Goal: Communication & Community: Answer question/provide support

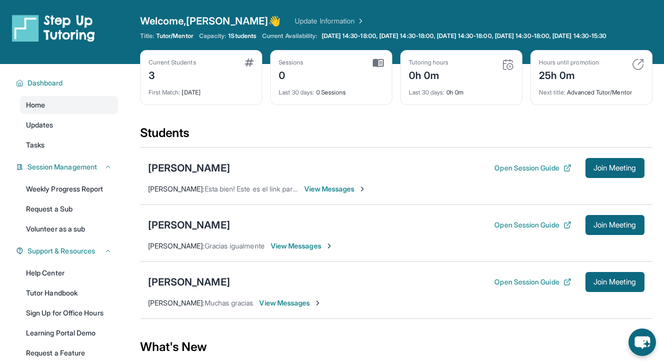
click at [341, 203] on div "[PERSON_NAME] Open Session Guide Join Meeting [PERSON_NAME] : Esta bien! Este e…" at bounding box center [396, 176] width 513 height 57
click at [335, 194] on span "View Messages" at bounding box center [335, 189] width 63 height 10
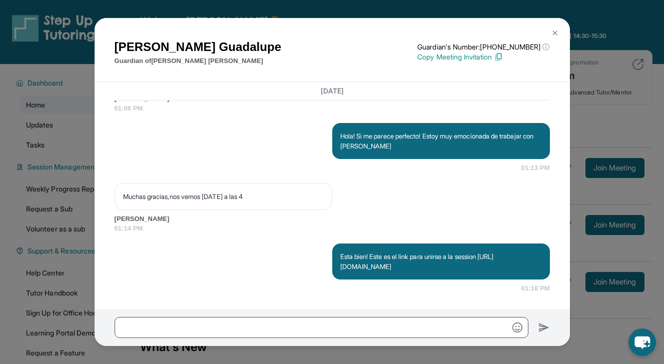
scroll to position [1072, 0]
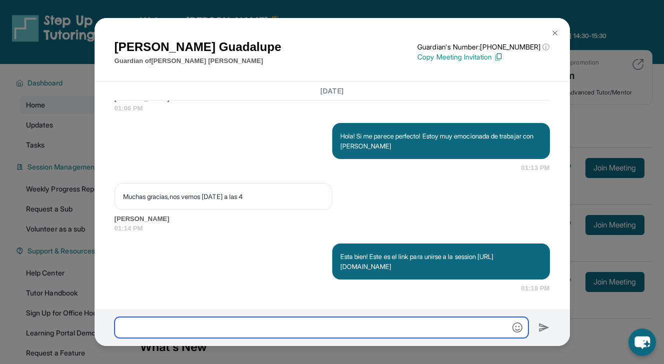
click at [330, 332] on input "text" at bounding box center [322, 327] width 414 height 21
type input "**********"
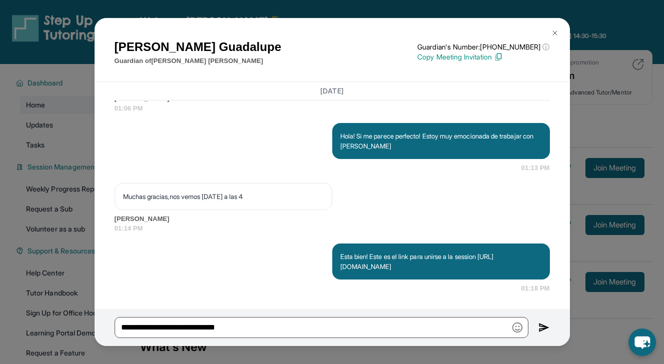
click at [538, 334] on div "**********" at bounding box center [333, 327] width 476 height 37
click at [539, 329] on img at bounding box center [545, 328] width 12 height 12
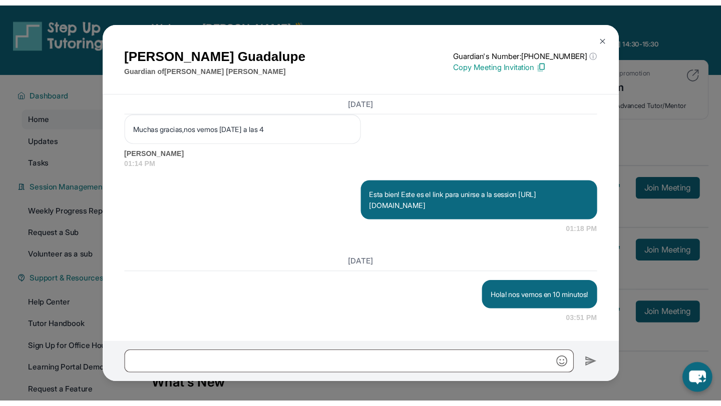
scroll to position [1154, 0]
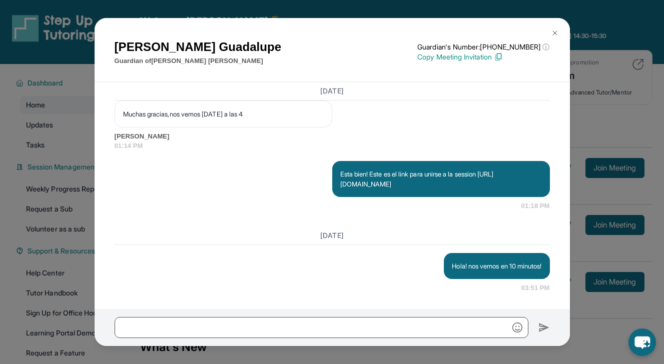
click at [552, 31] on img at bounding box center [555, 33] width 8 height 8
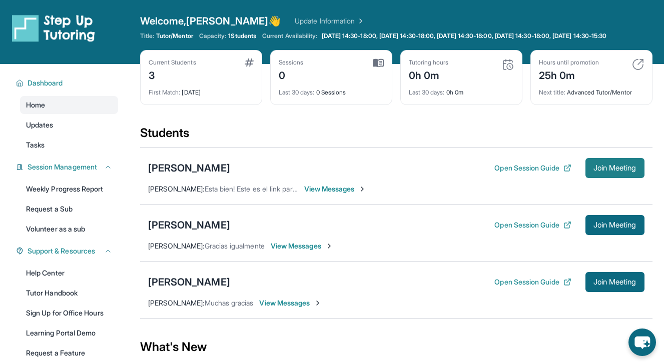
click at [594, 171] on span "Join Meeting" at bounding box center [615, 168] width 43 height 6
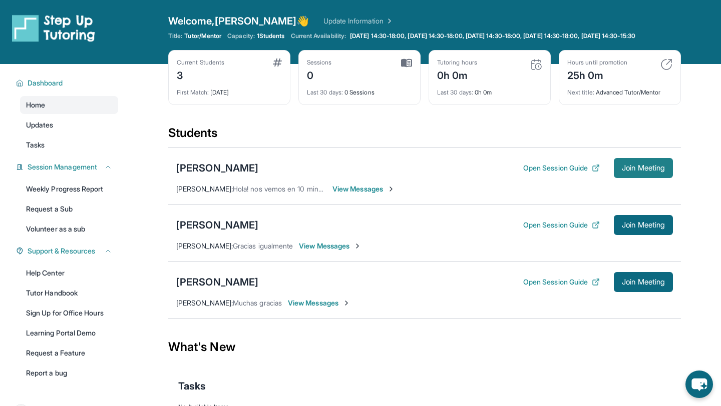
click at [627, 171] on span "Join Meeting" at bounding box center [643, 168] width 43 height 6
click at [236, 175] on div "[PERSON_NAME]" at bounding box center [217, 168] width 82 height 14
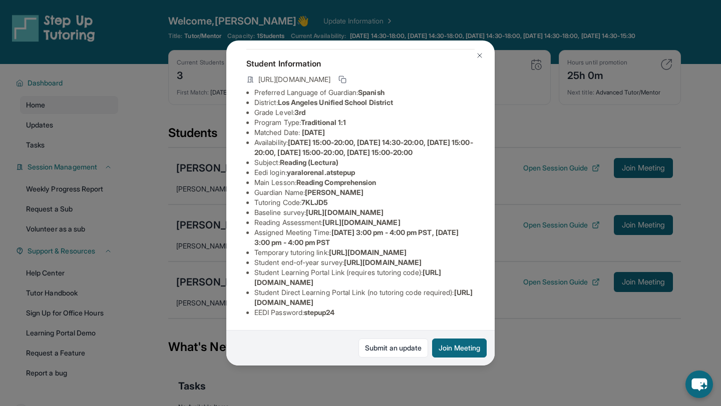
scroll to position [66, 0]
click at [474, 59] on button at bounding box center [480, 56] width 20 height 20
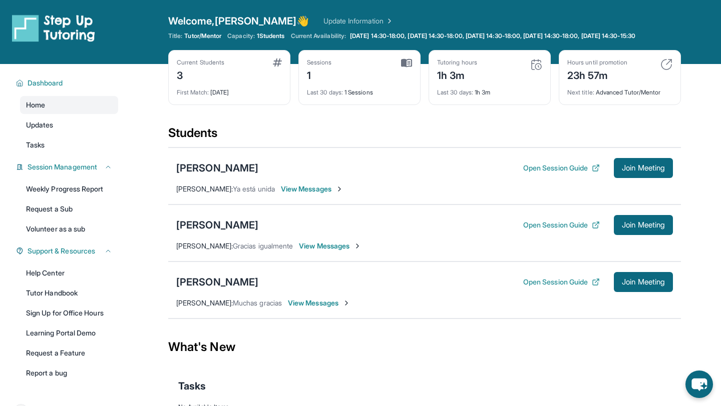
click at [408, 68] on img at bounding box center [406, 63] width 11 height 9
click at [664, 364] on icon "chat-button" at bounding box center [699, 385] width 30 height 30
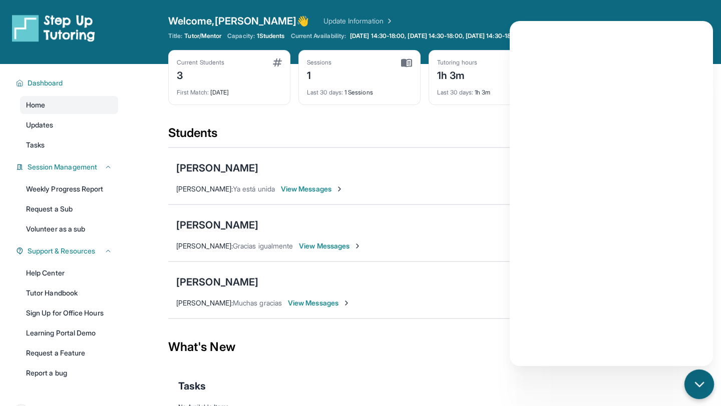
click at [664, 364] on icon "chat-button" at bounding box center [699, 384] width 13 height 13
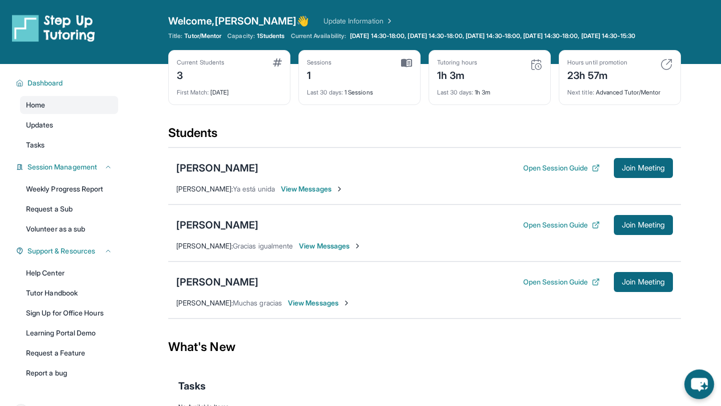
click at [664, 364] on icon "chat-button" at bounding box center [699, 385] width 30 height 30
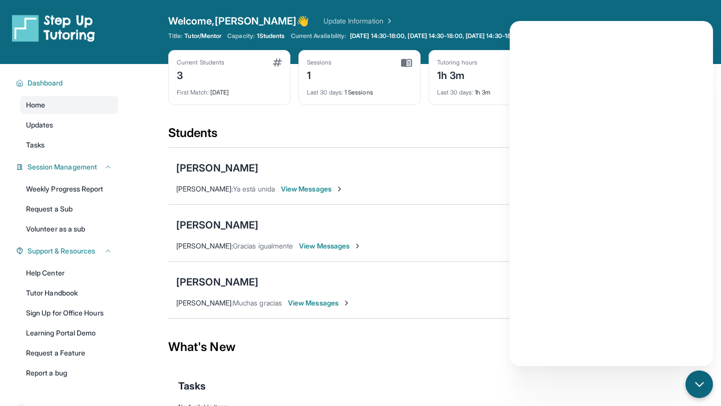
click at [452, 334] on div "What's New" at bounding box center [424, 347] width 513 height 44
click at [664, 364] on icon "chat-button" at bounding box center [699, 384] width 13 height 13
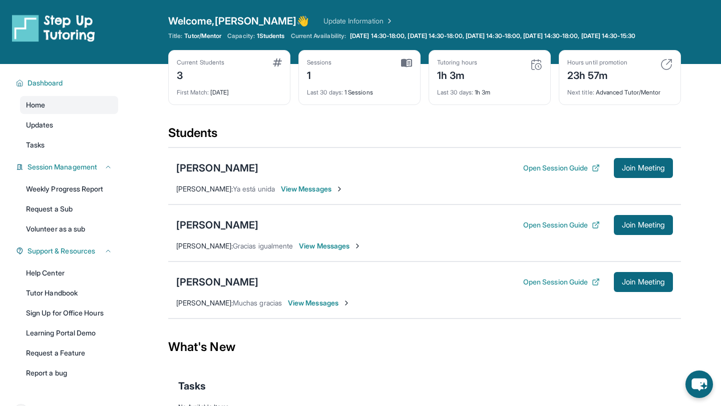
click at [304, 308] on span "View Messages" at bounding box center [319, 303] width 63 height 10
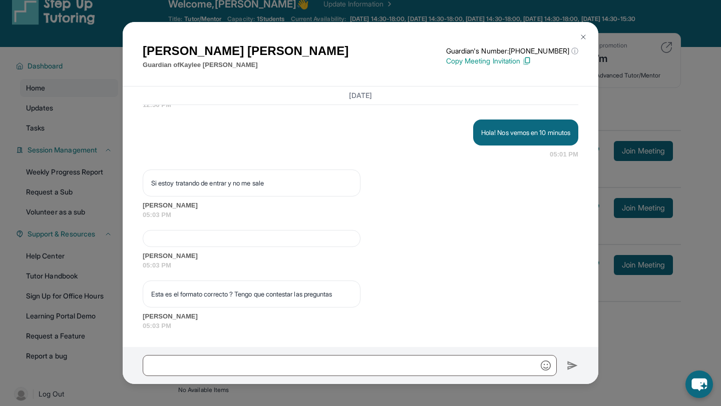
scroll to position [18, 0]
click at [584, 36] on img at bounding box center [583, 37] width 8 height 8
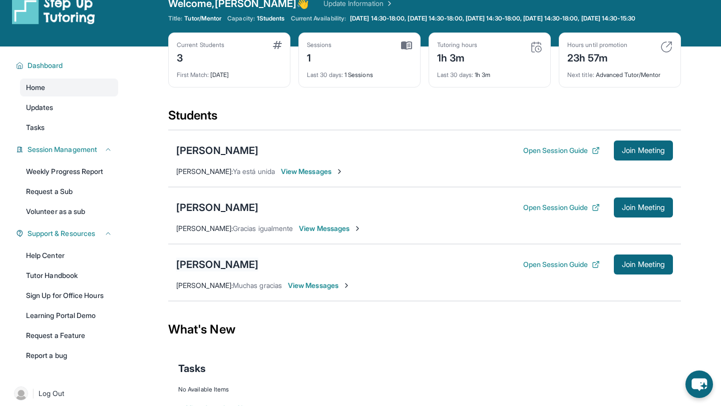
click at [229, 272] on div "[PERSON_NAME]" at bounding box center [217, 265] width 82 height 14
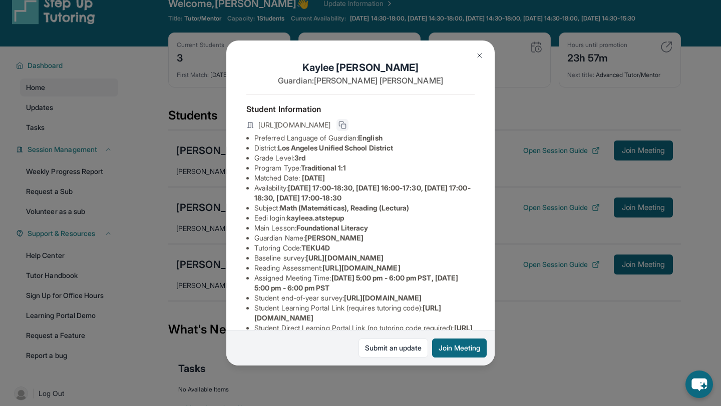
click at [348, 126] on button at bounding box center [342, 125] width 12 height 12
click at [477, 58] on img at bounding box center [480, 56] width 8 height 8
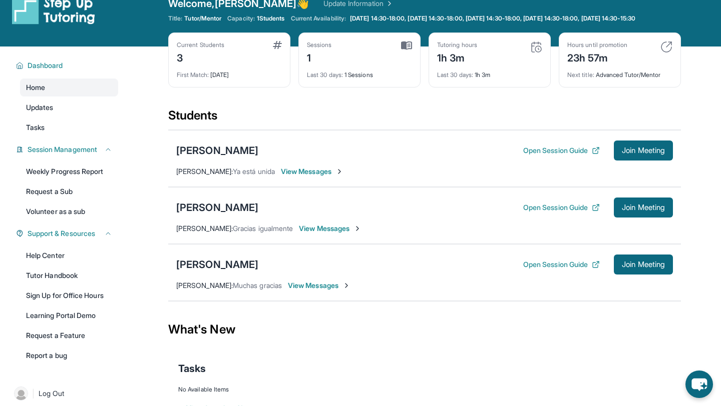
scroll to position [72, 0]
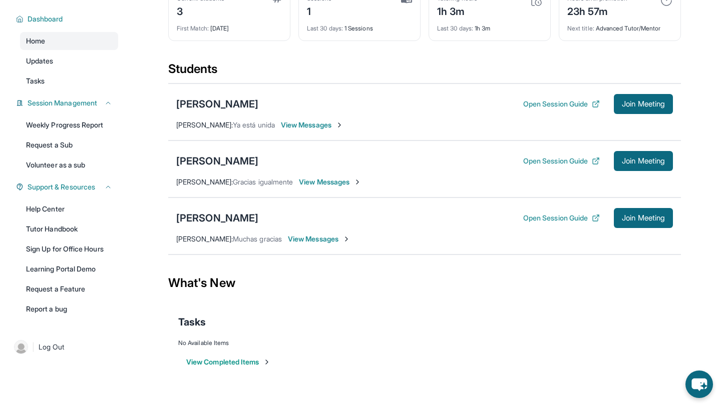
click at [325, 237] on span "View Messages" at bounding box center [319, 239] width 63 height 10
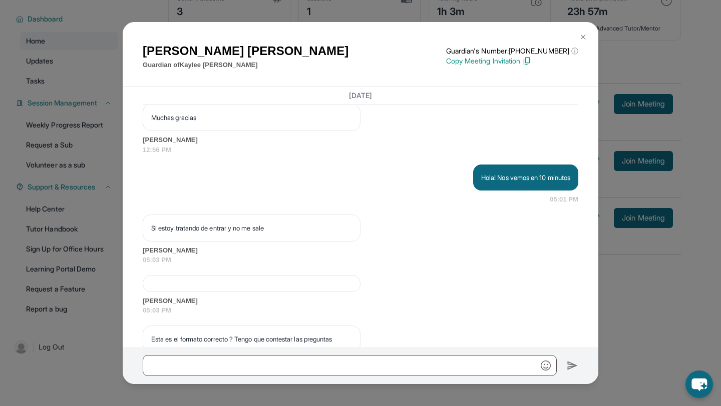
scroll to position [1159, 0]
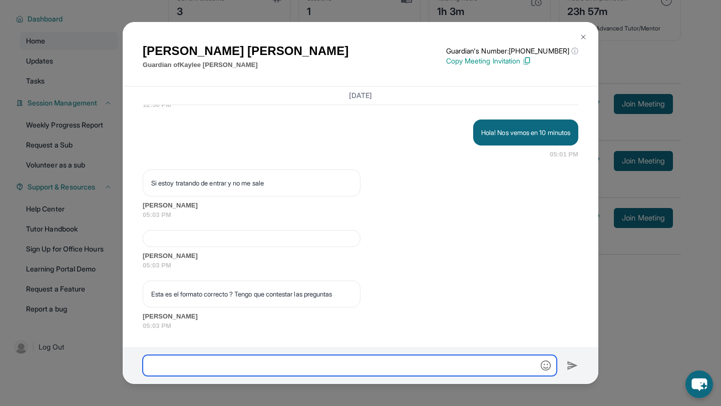
click at [315, 364] on input "text" at bounding box center [350, 365] width 414 height 21
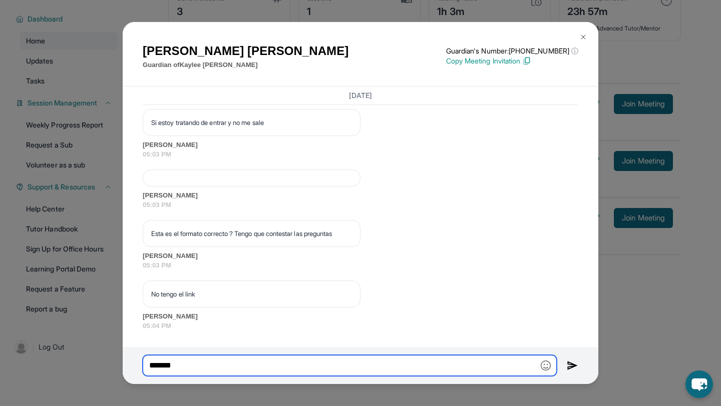
scroll to position [1219, 0]
type input "*"
paste input "**********"
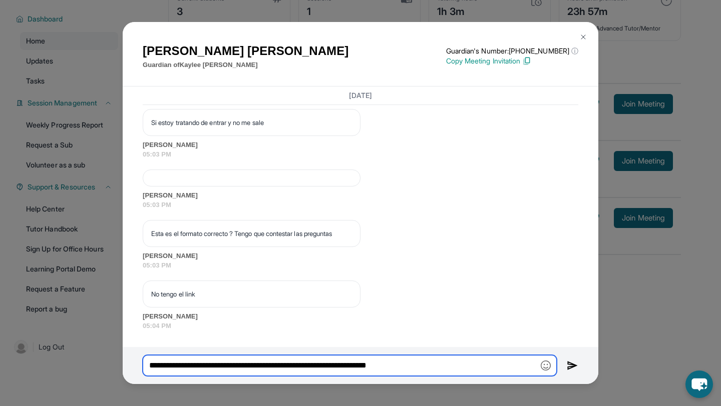
type input "**********"
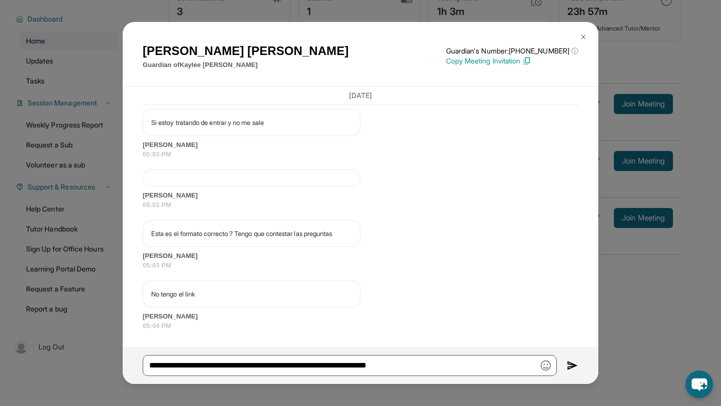
click at [579, 35] on img at bounding box center [583, 37] width 8 height 8
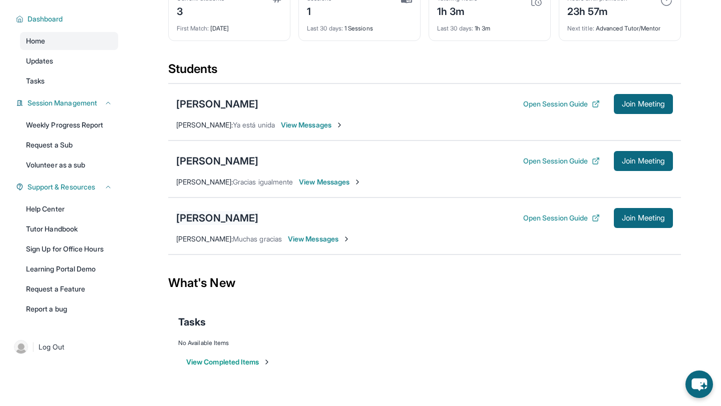
click at [230, 215] on div "[PERSON_NAME]" at bounding box center [217, 218] width 82 height 14
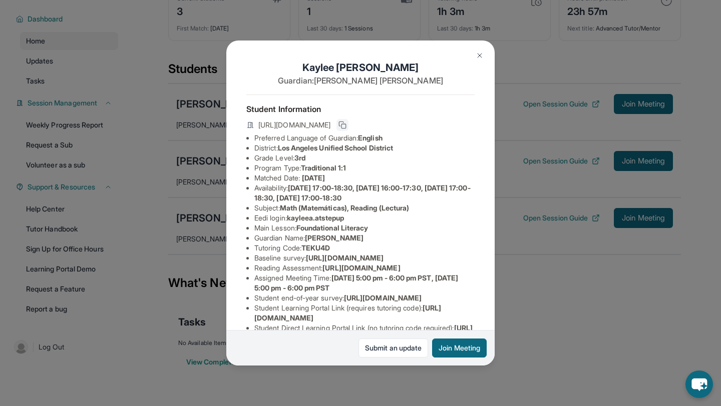
click at [346, 124] on icon at bounding box center [342, 125] width 8 height 8
click at [478, 57] on img at bounding box center [480, 56] width 8 height 8
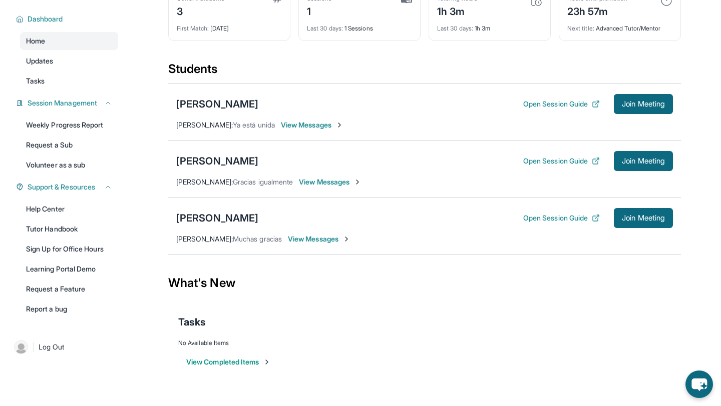
click at [322, 240] on span "View Messages" at bounding box center [319, 239] width 63 height 10
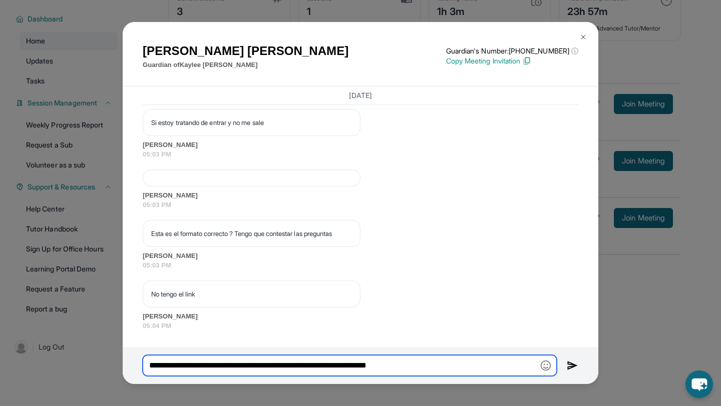
drag, startPoint x: 368, startPoint y: 364, endPoint x: 135, endPoint y: 357, distance: 233.9
click at [135, 357] on div "**********" at bounding box center [361, 365] width 476 height 37
paste input "text"
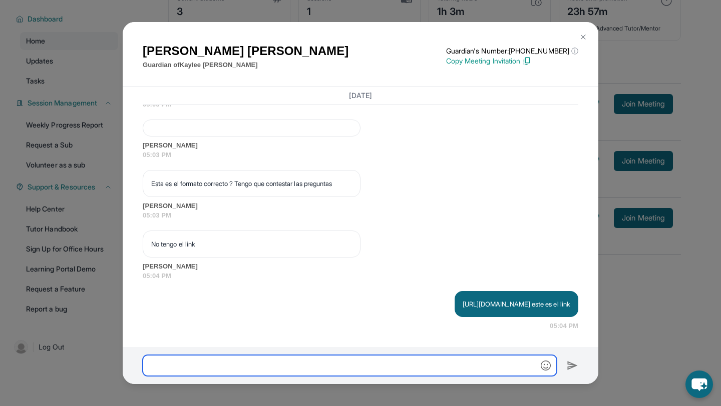
scroll to position [1279, 0]
click at [385, 364] on input "text" at bounding box center [350, 365] width 414 height 21
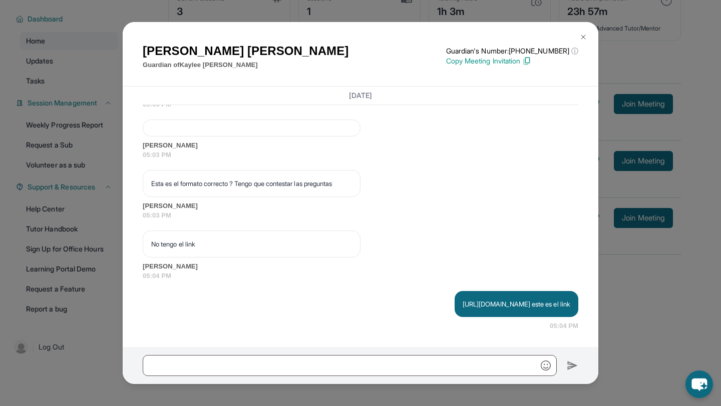
click at [586, 31] on button at bounding box center [583, 37] width 20 height 20
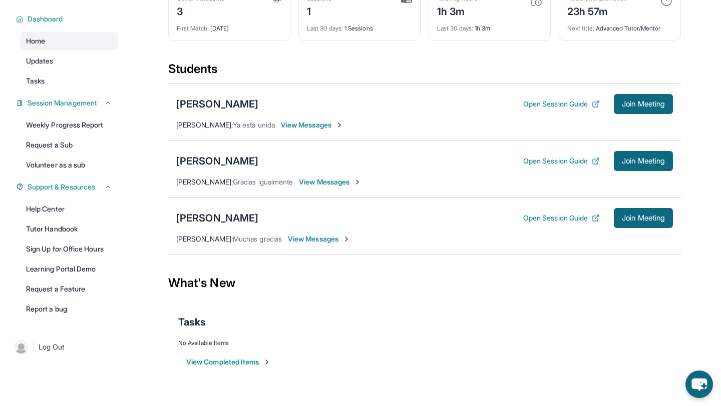
click at [321, 236] on span "View Messages" at bounding box center [319, 239] width 63 height 10
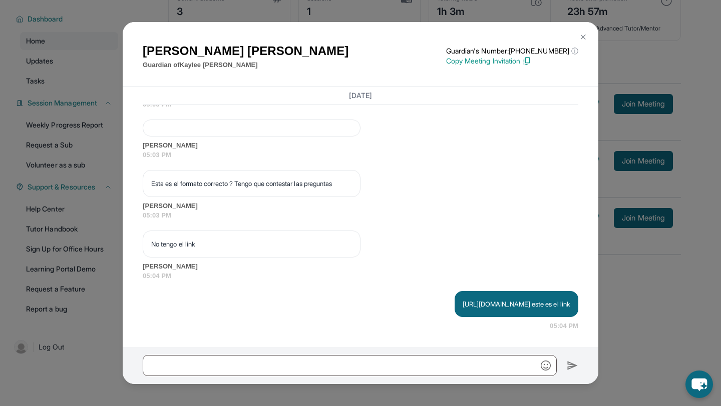
click at [579, 37] on img at bounding box center [583, 37] width 8 height 8
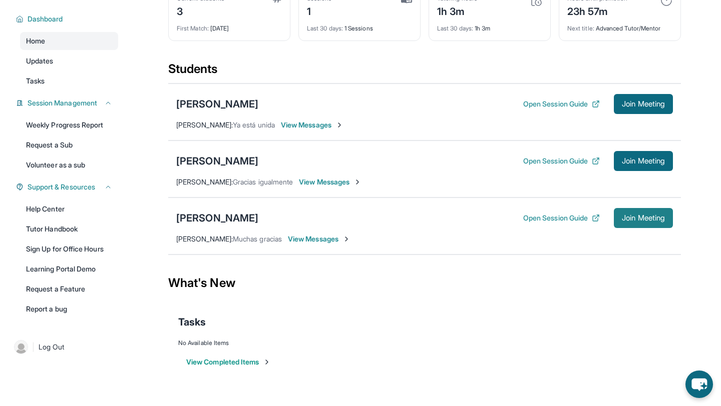
click at [660, 216] on span "Join Meeting" at bounding box center [643, 218] width 43 height 6
click at [664, 364] on icon "chat-button" at bounding box center [699, 385] width 17 height 14
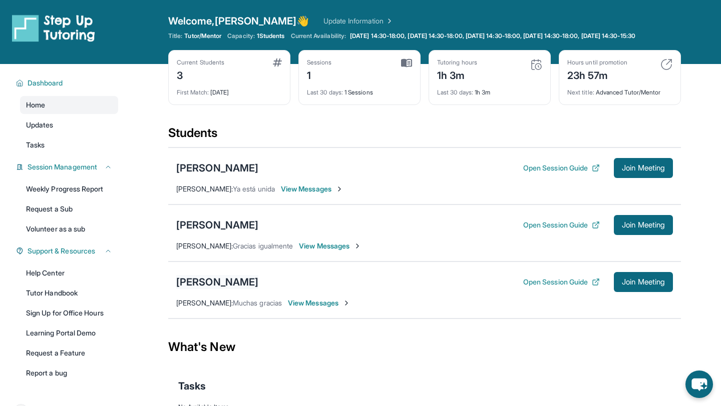
click at [203, 289] on div "[PERSON_NAME]" at bounding box center [217, 282] width 82 height 14
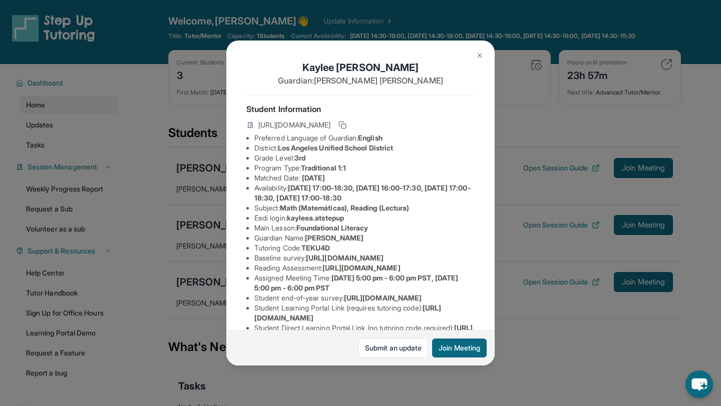
click at [483, 60] on button at bounding box center [480, 56] width 20 height 20
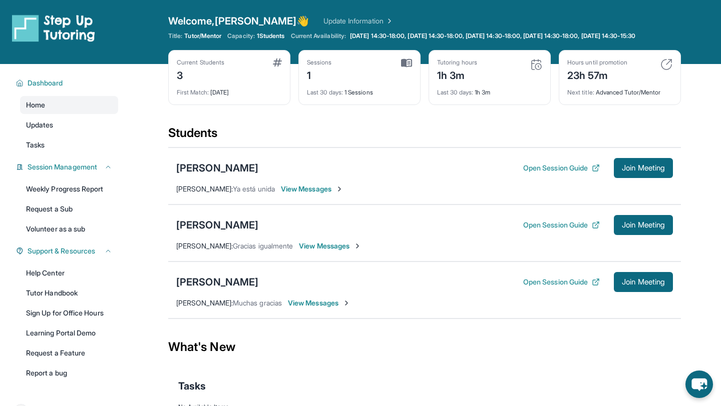
click at [306, 308] on span "View Messages" at bounding box center [319, 303] width 63 height 10
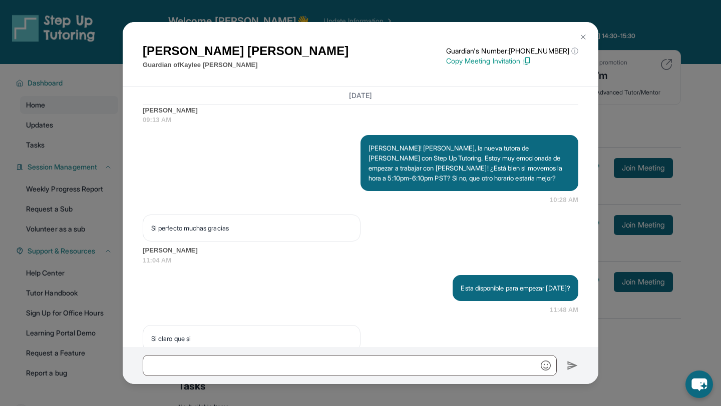
scroll to position [758, 0]
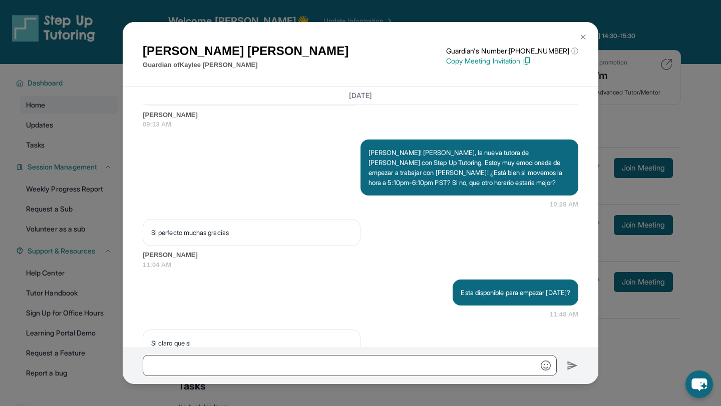
click at [579, 40] on button at bounding box center [583, 37] width 20 height 20
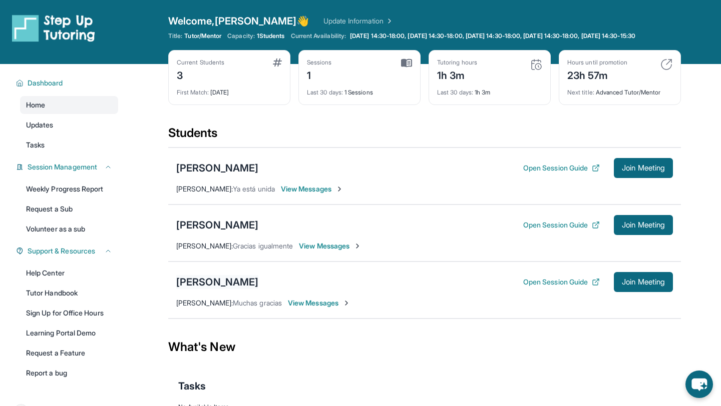
click at [212, 289] on div "[PERSON_NAME]" at bounding box center [217, 282] width 82 height 14
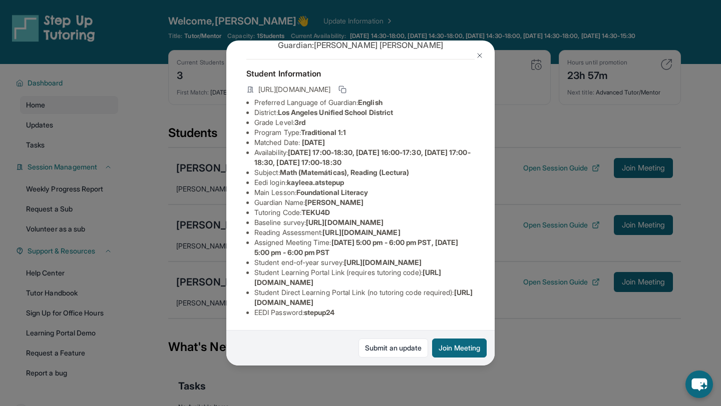
scroll to position [0, 0]
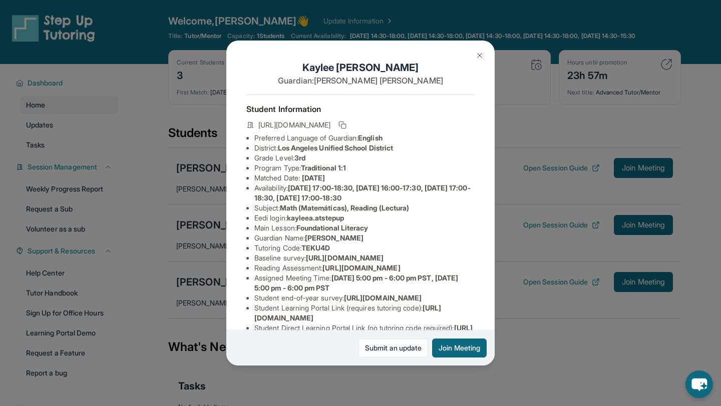
click at [476, 56] on img at bounding box center [480, 56] width 8 height 8
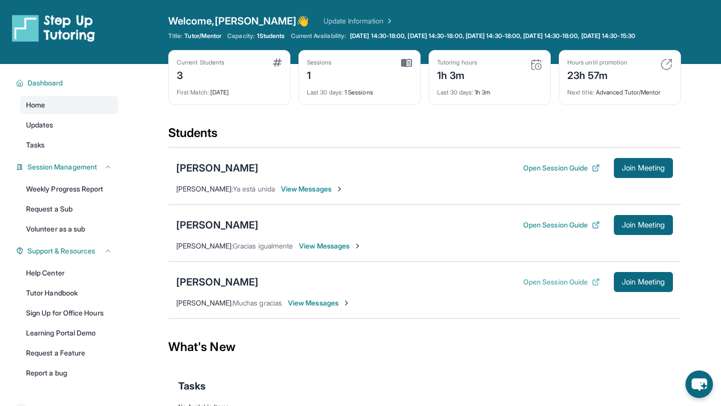
click at [584, 287] on button "Open Session Guide" at bounding box center [561, 282] width 77 height 10
